Goal: Information Seeking & Learning: Learn about a topic

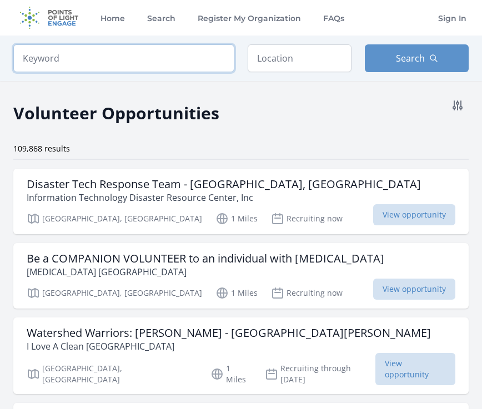
click at [143, 64] on input "search" at bounding box center [123, 58] width 221 height 28
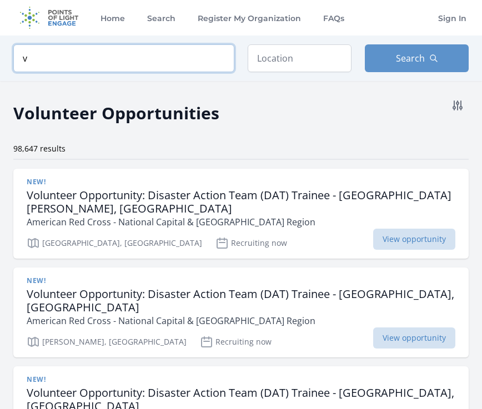
type input "vi"
click at [223, 58] on input "vi" at bounding box center [123, 58] width 221 height 28
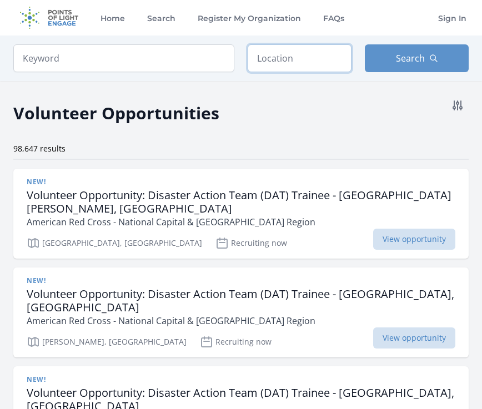
click at [272, 67] on input "text" at bounding box center [300, 58] width 104 height 28
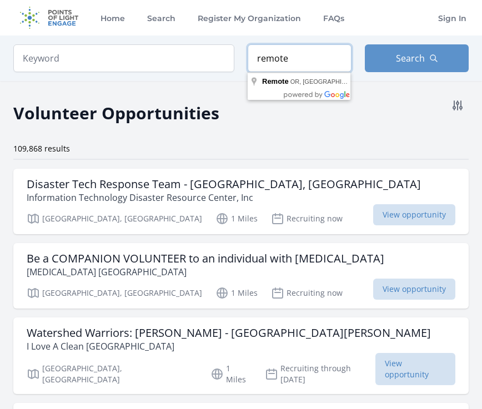
type input "remote"
click at [250, 124] on div "Volunteer Opportunities" at bounding box center [241, 109] width 456 height 31
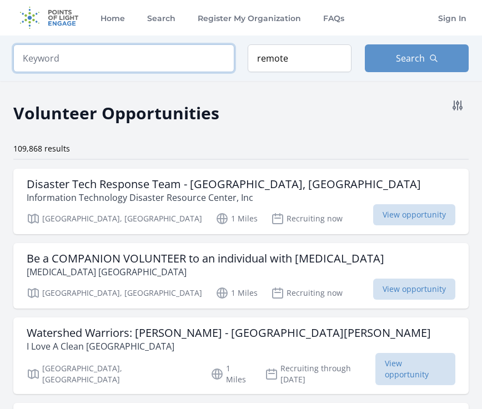
click at [176, 71] on input "search" at bounding box center [123, 58] width 221 height 28
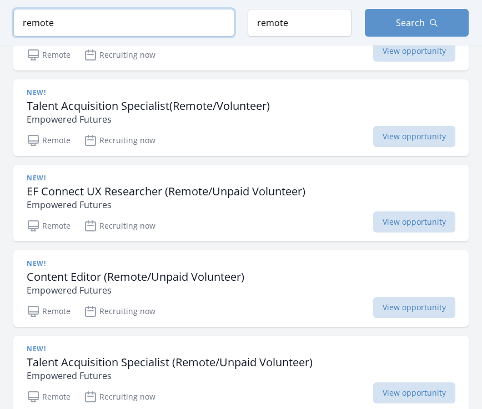
scroll to position [838, 0]
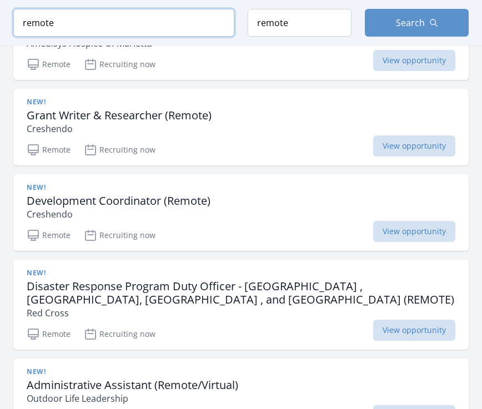
scroll to position [5180, 0]
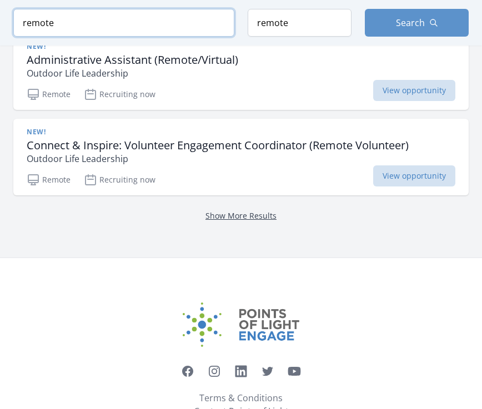
type input "remote"
click at [249, 211] on link "Show More Results" at bounding box center [241, 216] width 71 height 11
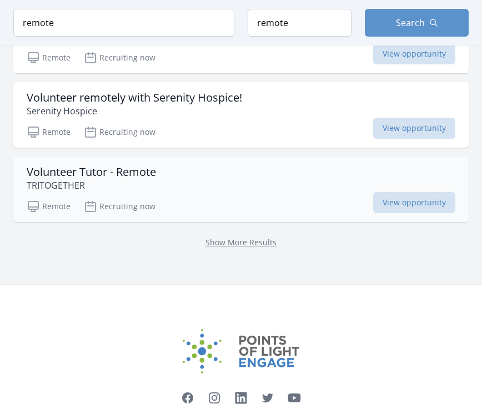
scroll to position [8244, 0]
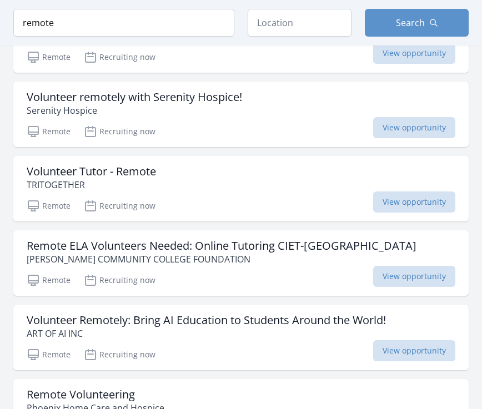
scroll to position [8244, 0]
click at [118, 389] on h3 "Remote Volunteering" at bounding box center [96, 395] width 138 height 13
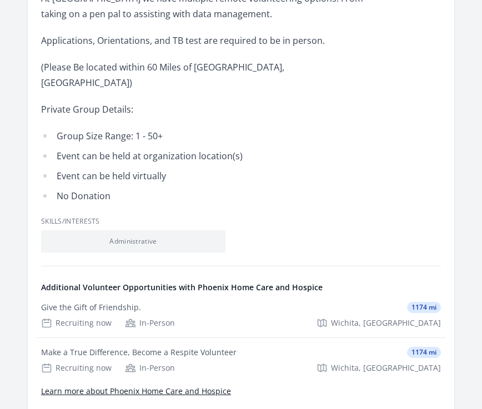
scroll to position [476, 0]
